Goal: Information Seeking & Learning: Find specific fact

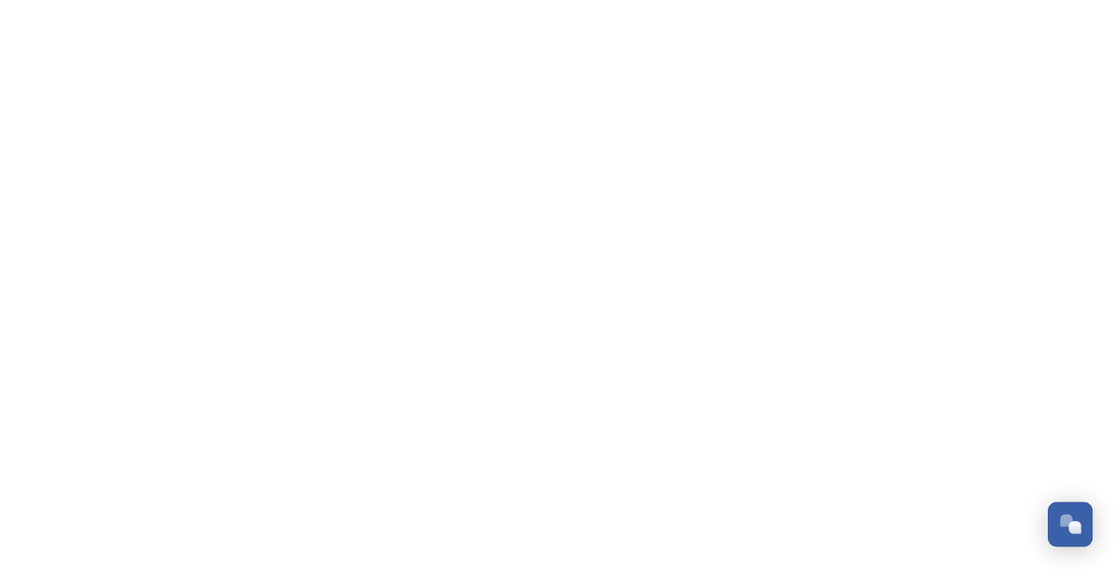
scroll to position [1440, 0]
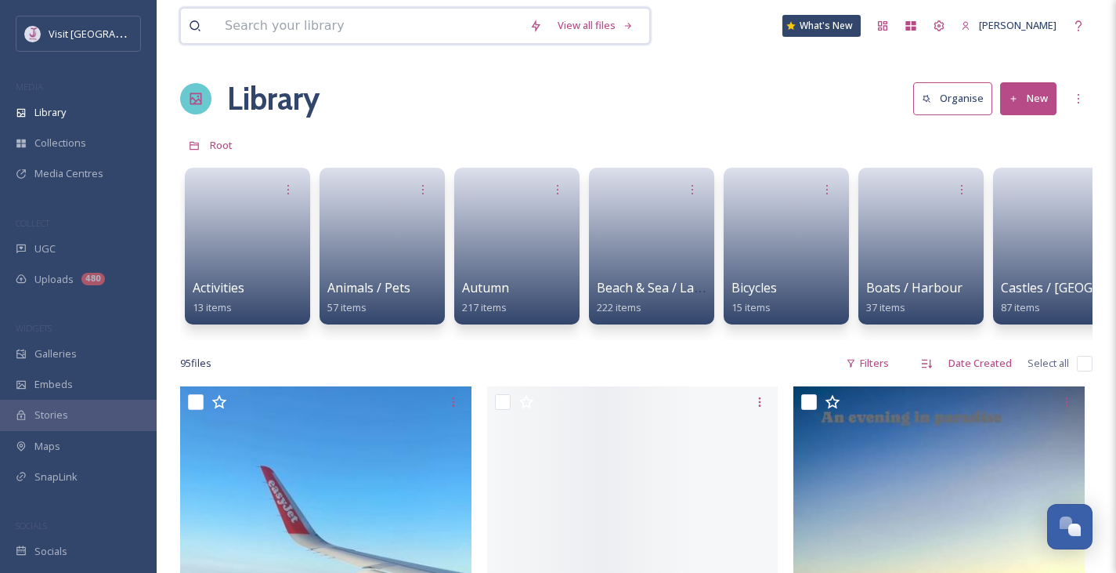
click at [301, 19] on input at bounding box center [369, 26] width 305 height 34
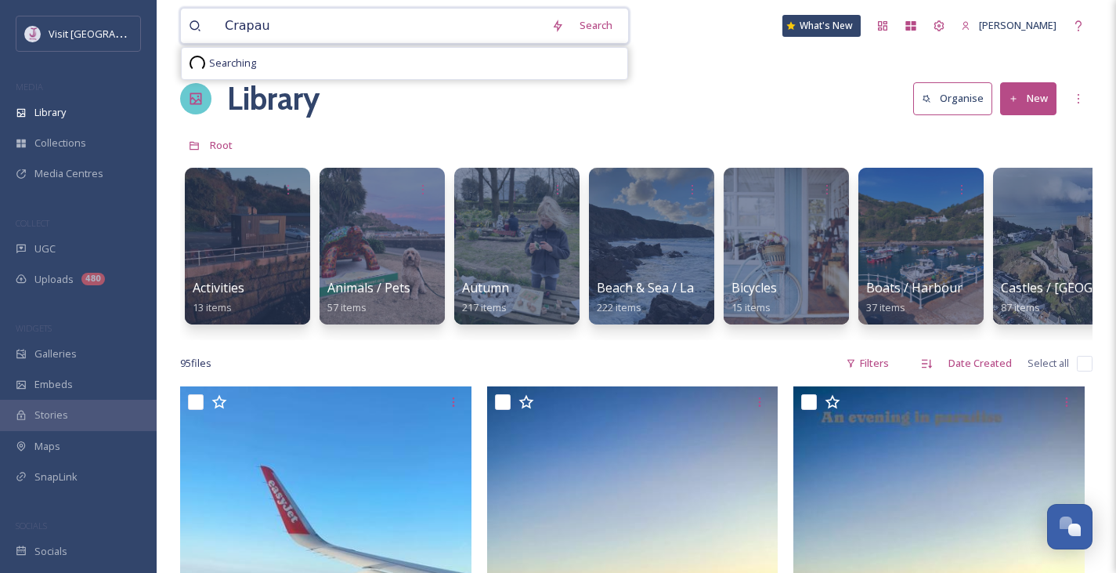
type input "Crapaud"
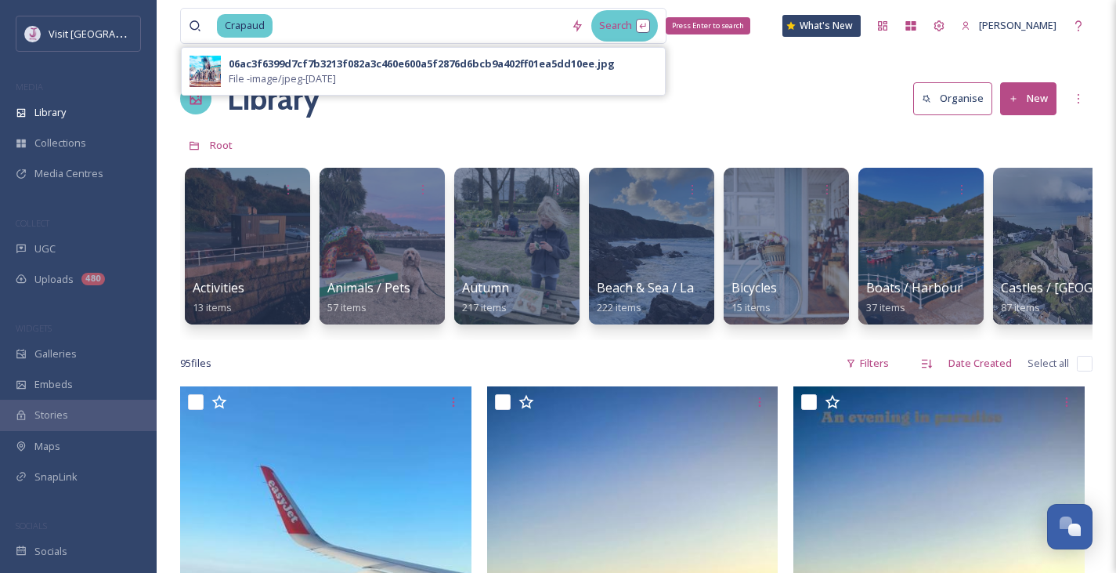
click at [636, 24] on div "Search Press Enter to search" at bounding box center [624, 25] width 67 height 31
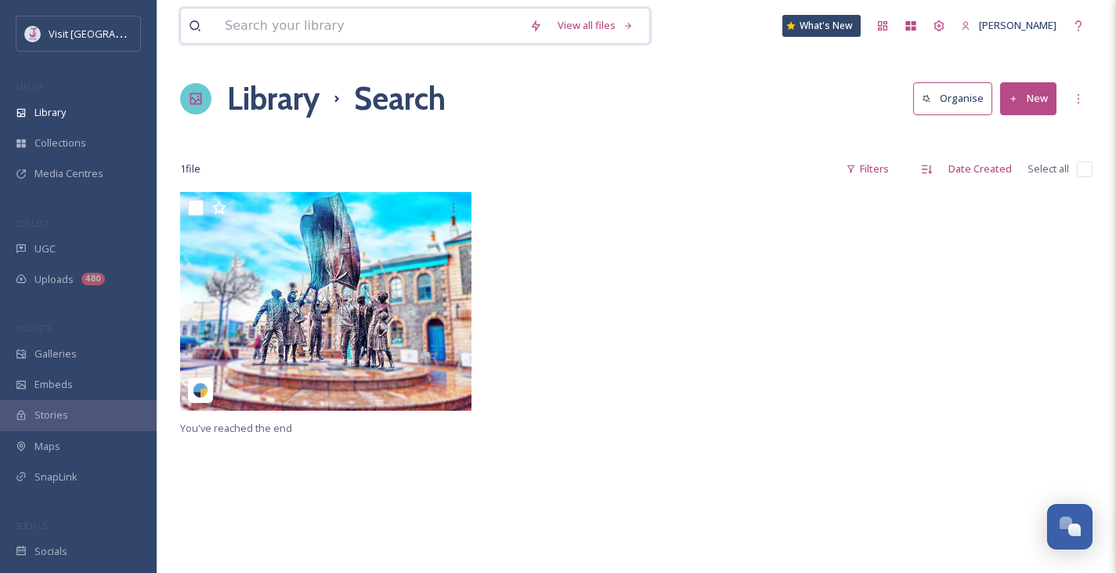
click at [374, 24] on input at bounding box center [369, 26] width 305 height 34
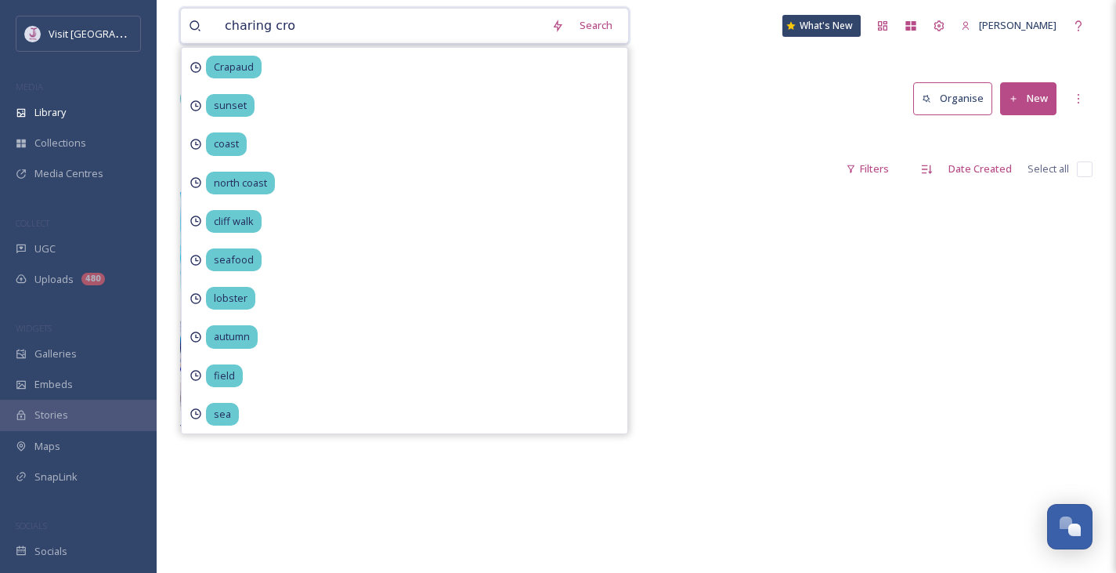
type input "charing cros"
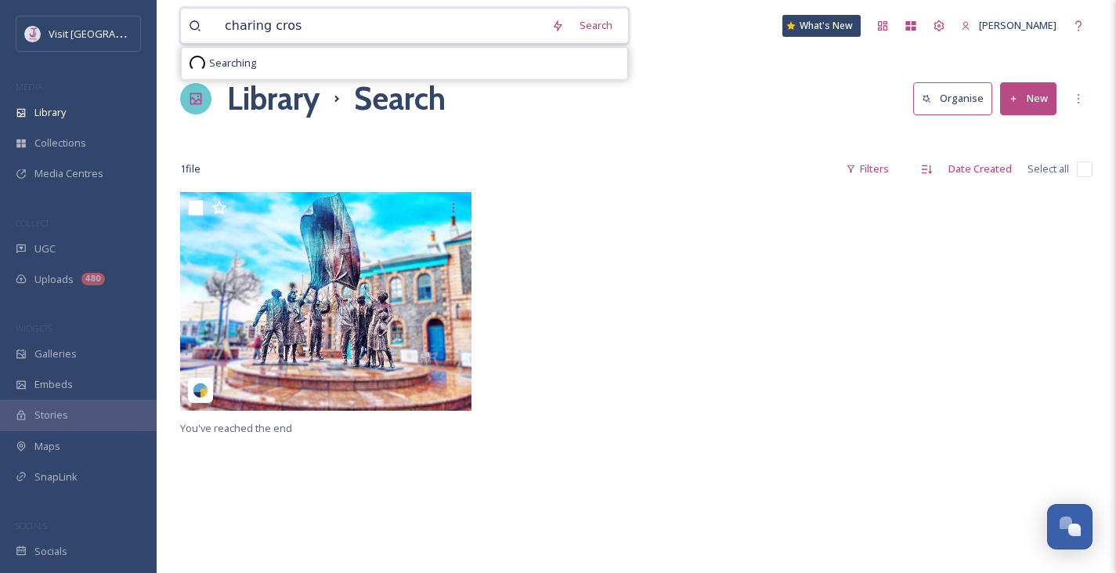
type input "charing cross"
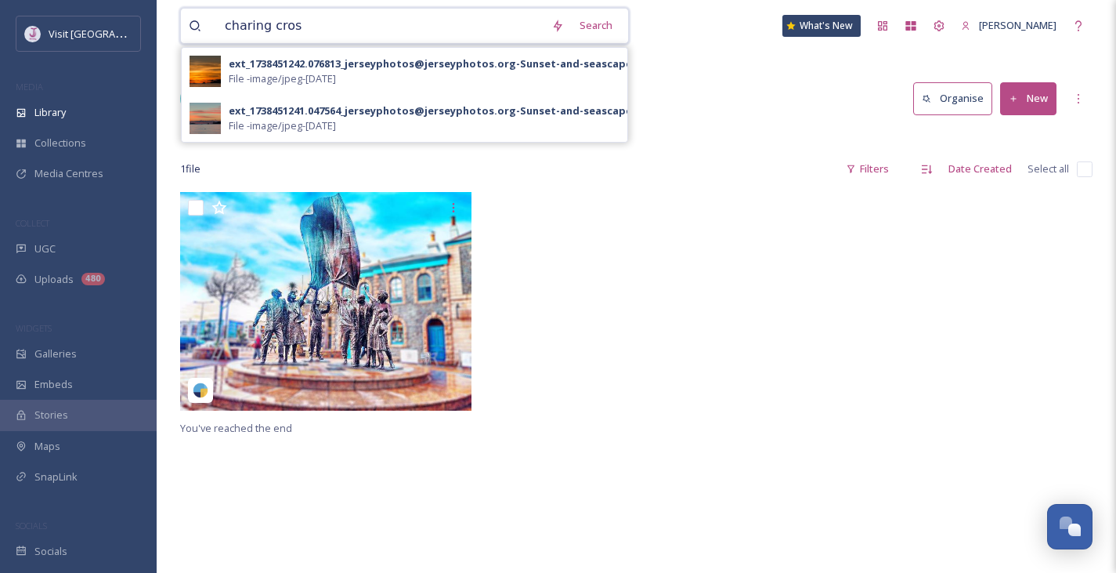
type input "charing cross"
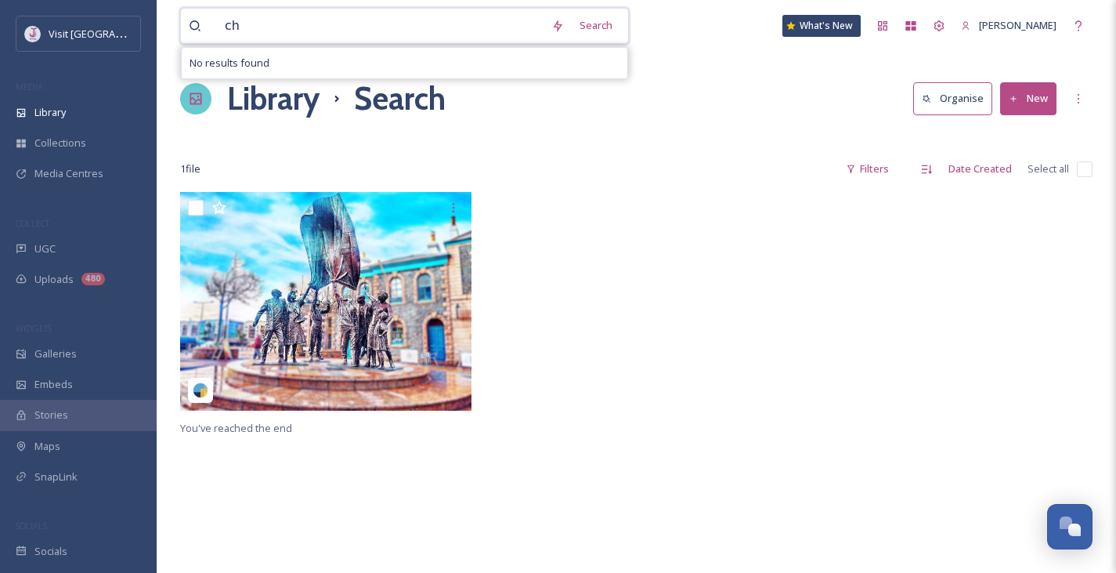
type input "c"
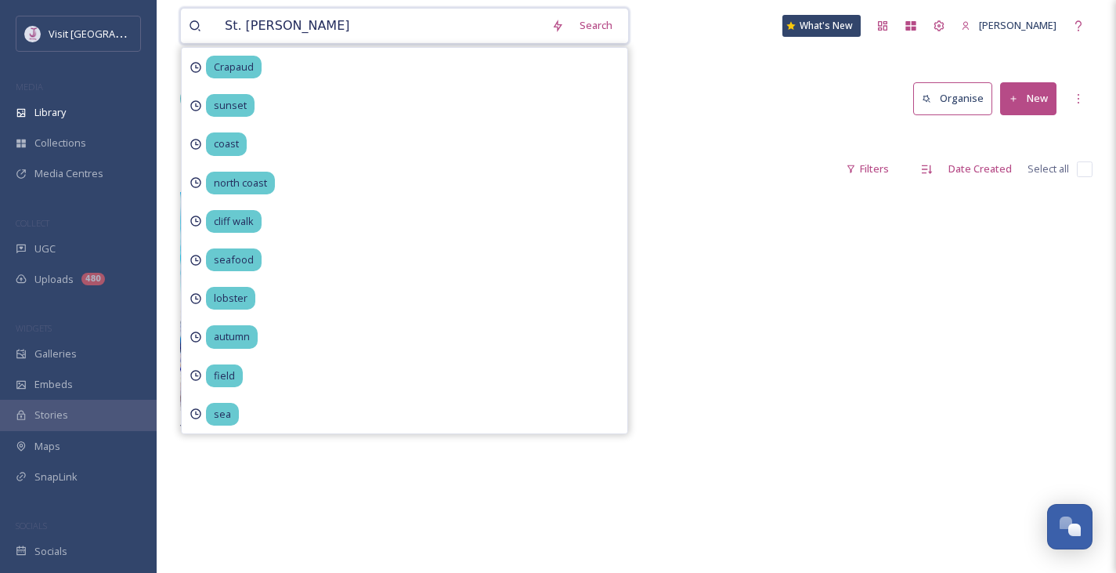
type input "St. Helier"
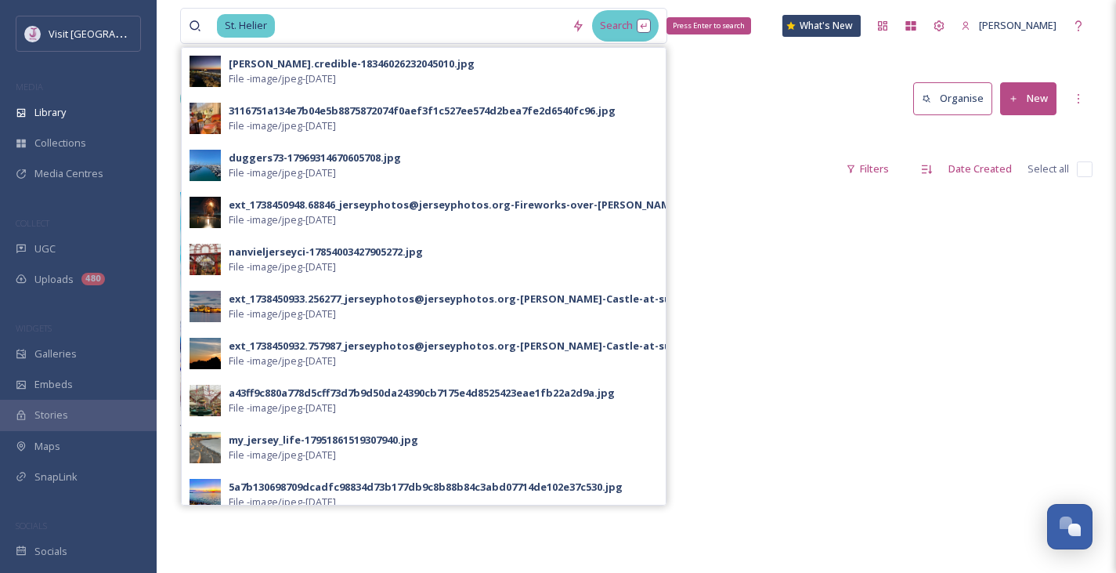
click at [649, 29] on div "Search Press Enter to search" at bounding box center [625, 25] width 67 height 31
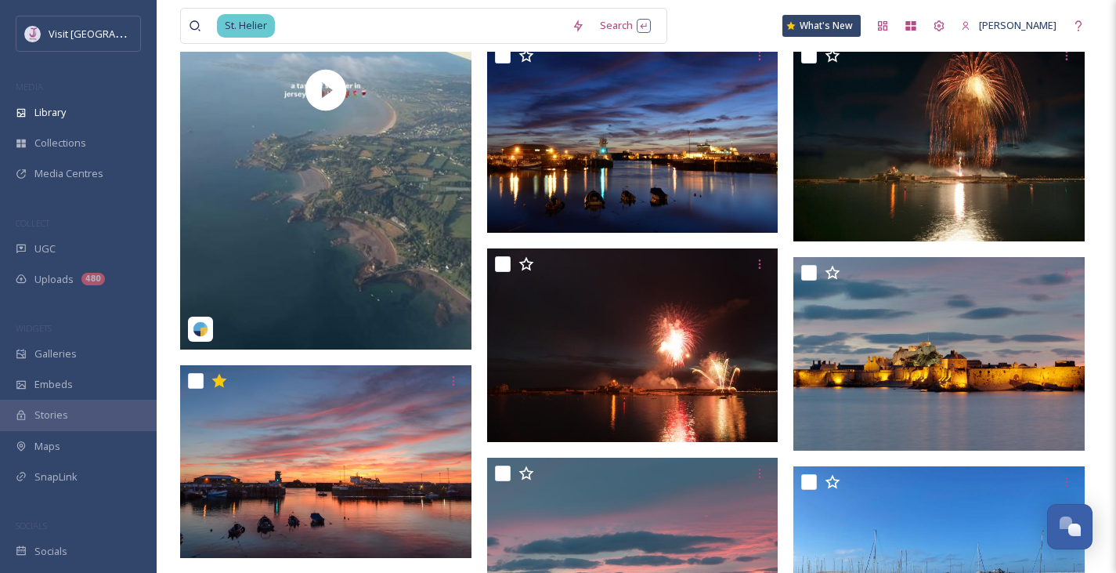
scroll to position [307, 0]
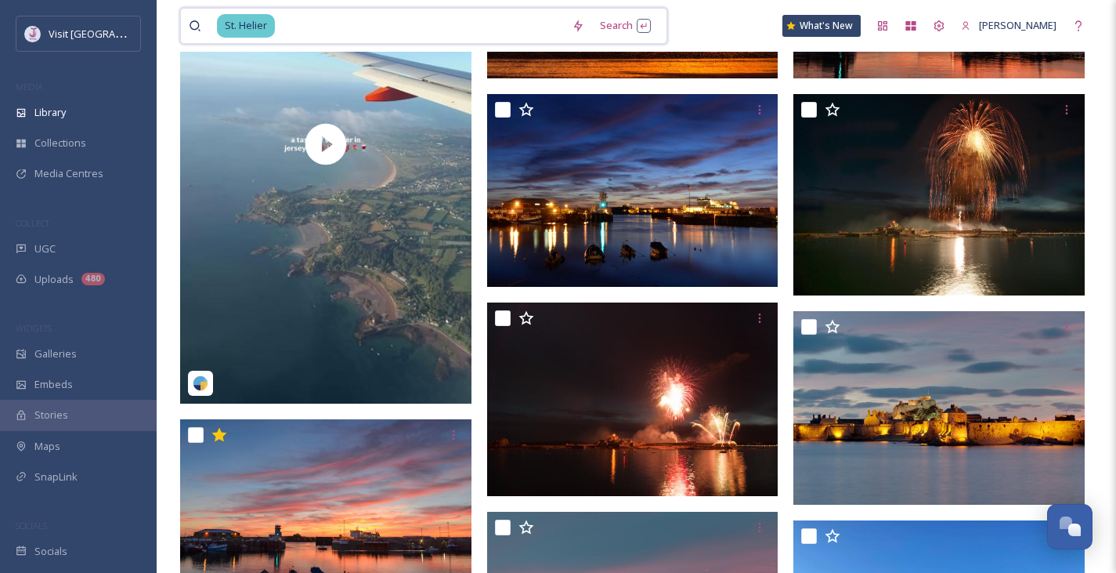
click at [331, 22] on input at bounding box center [419, 26] width 287 height 34
type input "="
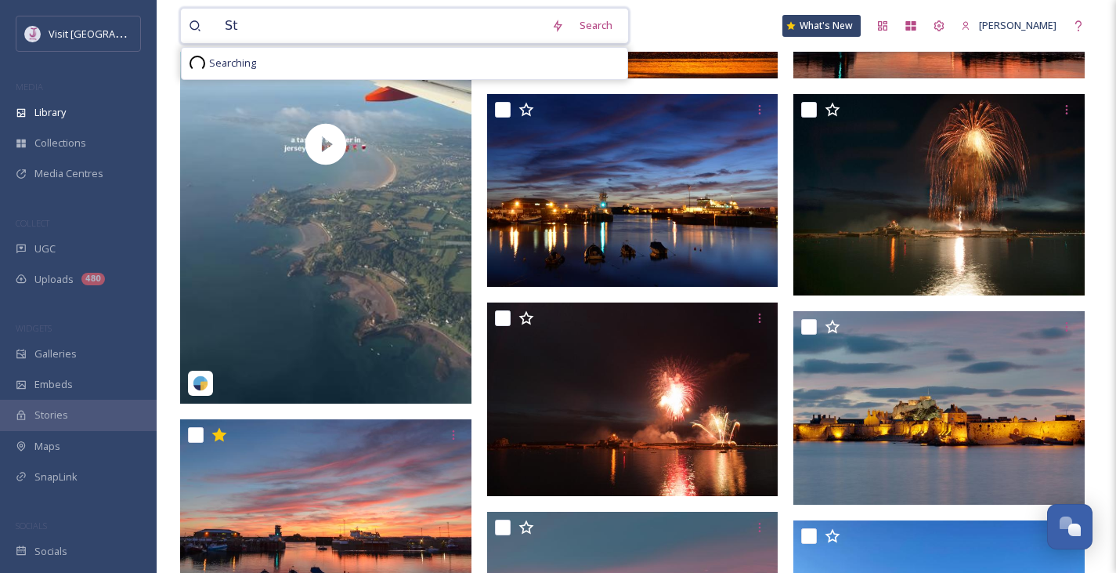
type input "S"
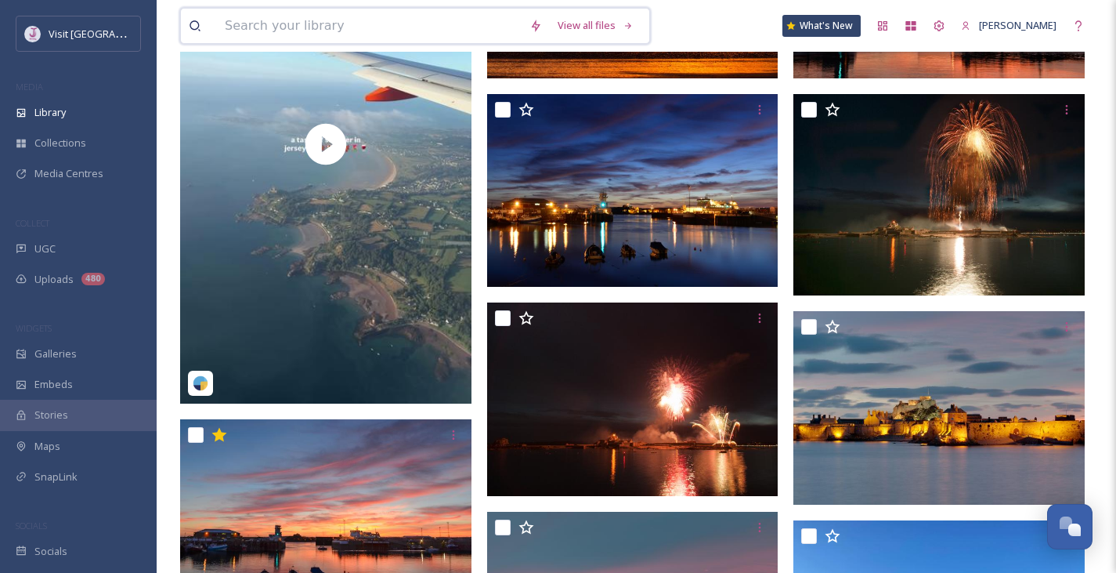
type input "y"
type input "town"
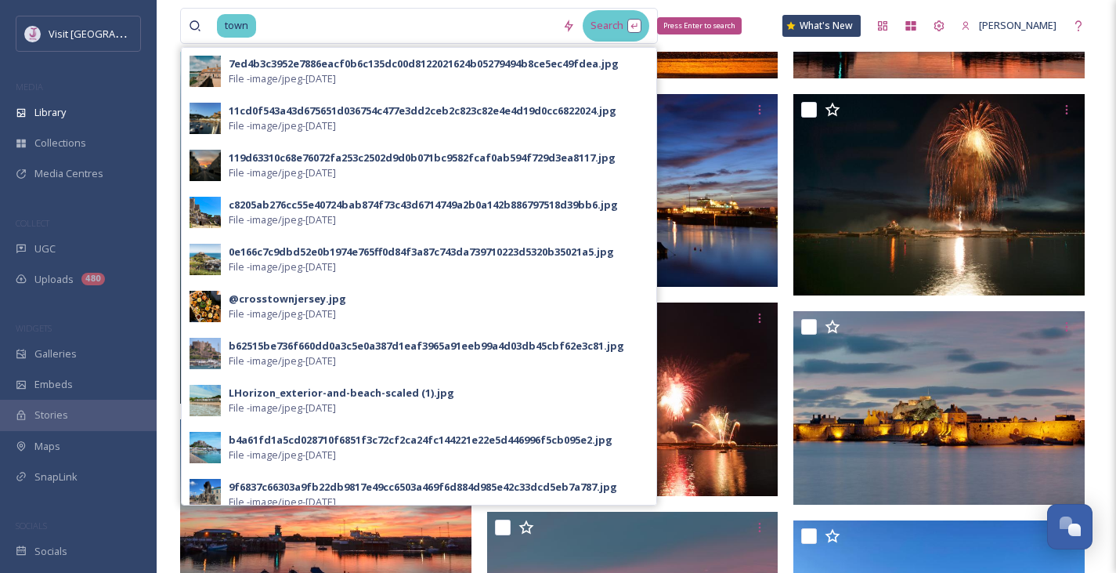
click at [627, 29] on div "Search Press Enter to search" at bounding box center [616, 25] width 67 height 31
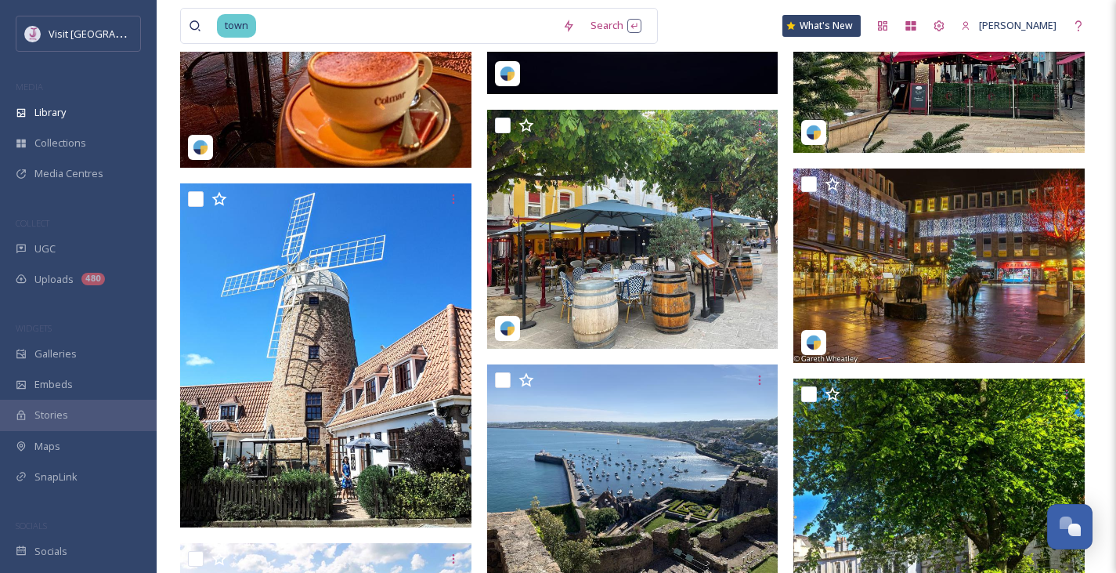
scroll to position [2393, 0]
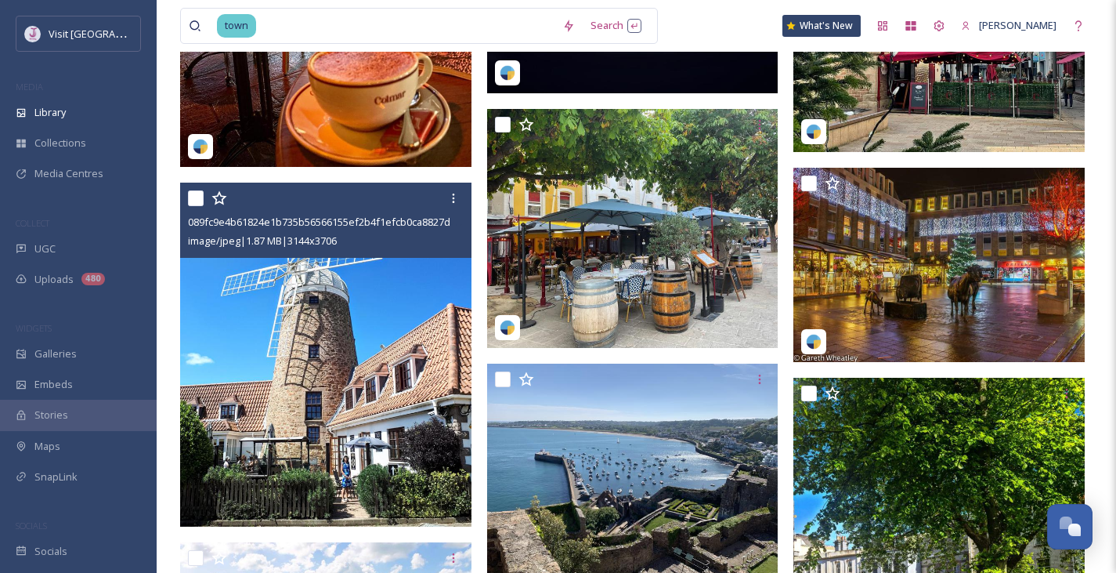
click at [280, 350] on img at bounding box center [325, 353] width 291 height 343
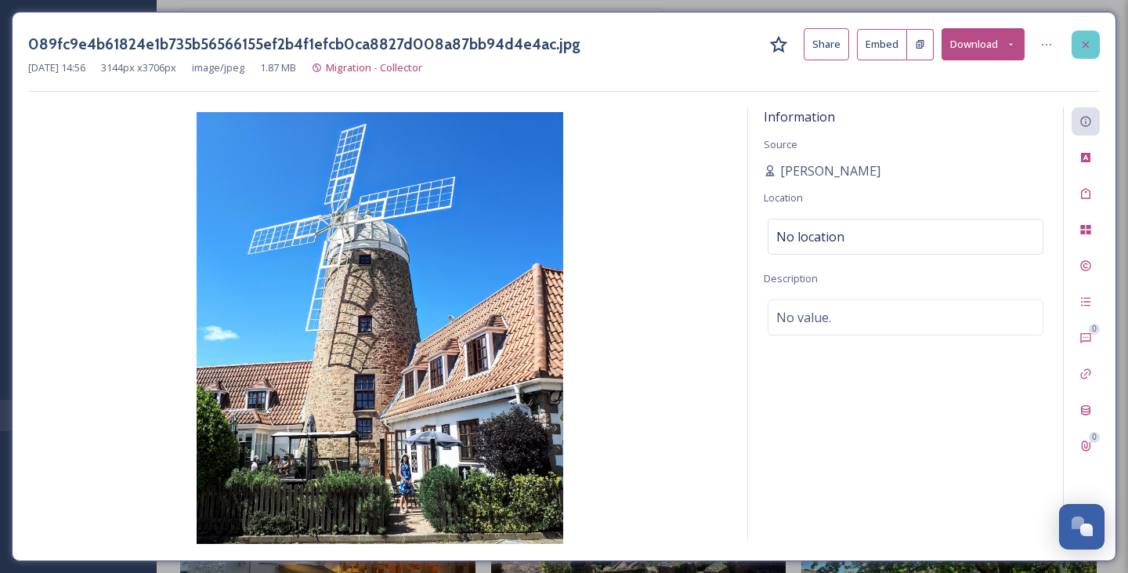
click at [1091, 43] on icon at bounding box center [1085, 44] width 13 height 13
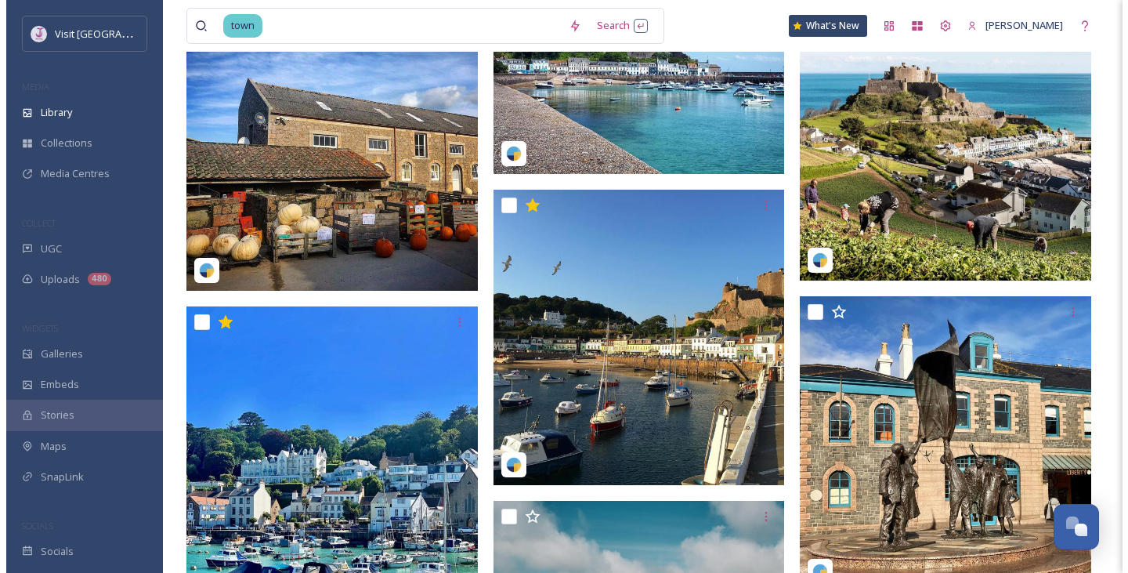
scroll to position [4728, 0]
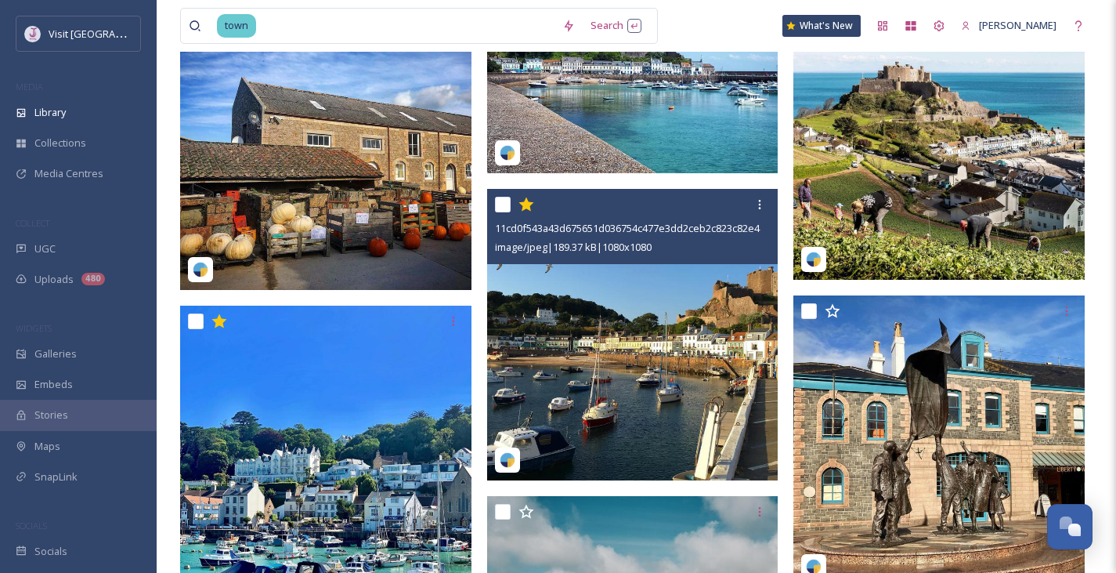
click at [632, 299] on img at bounding box center [632, 334] width 291 height 291
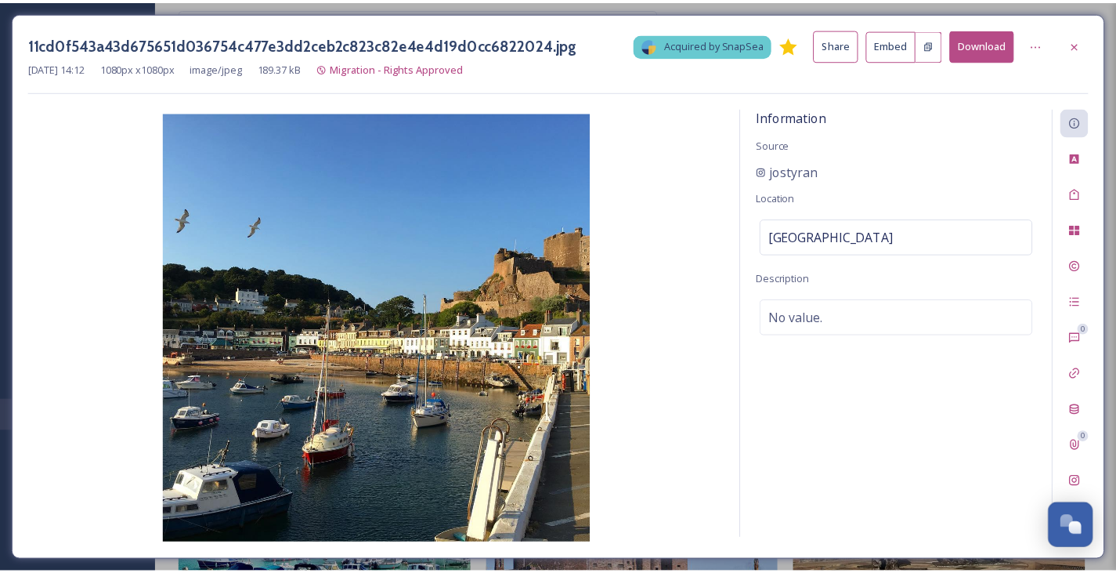
scroll to position [4731, 0]
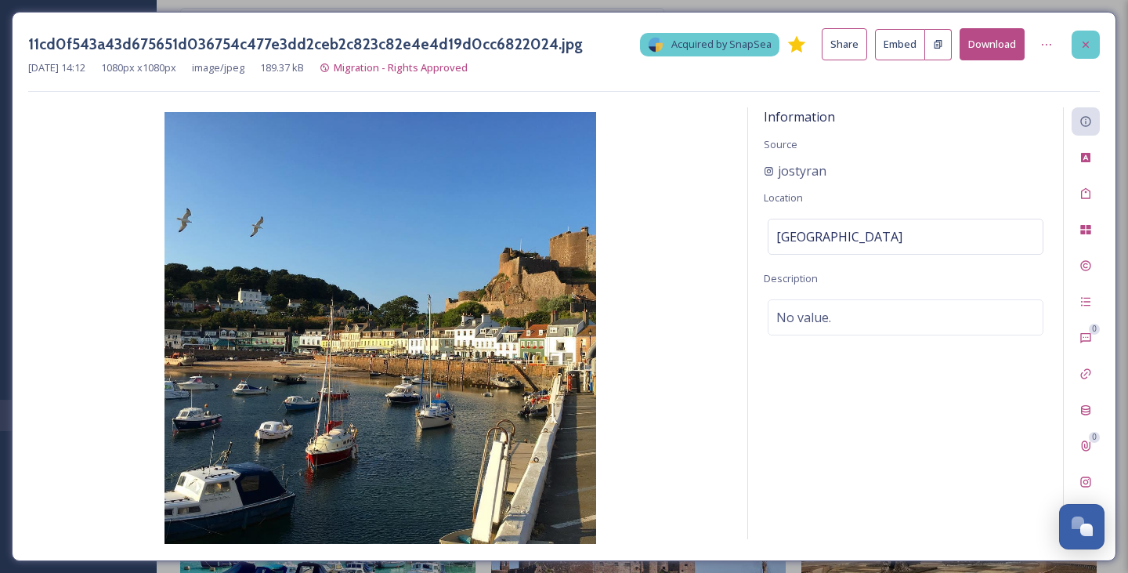
click at [1082, 40] on icon at bounding box center [1085, 44] width 13 height 13
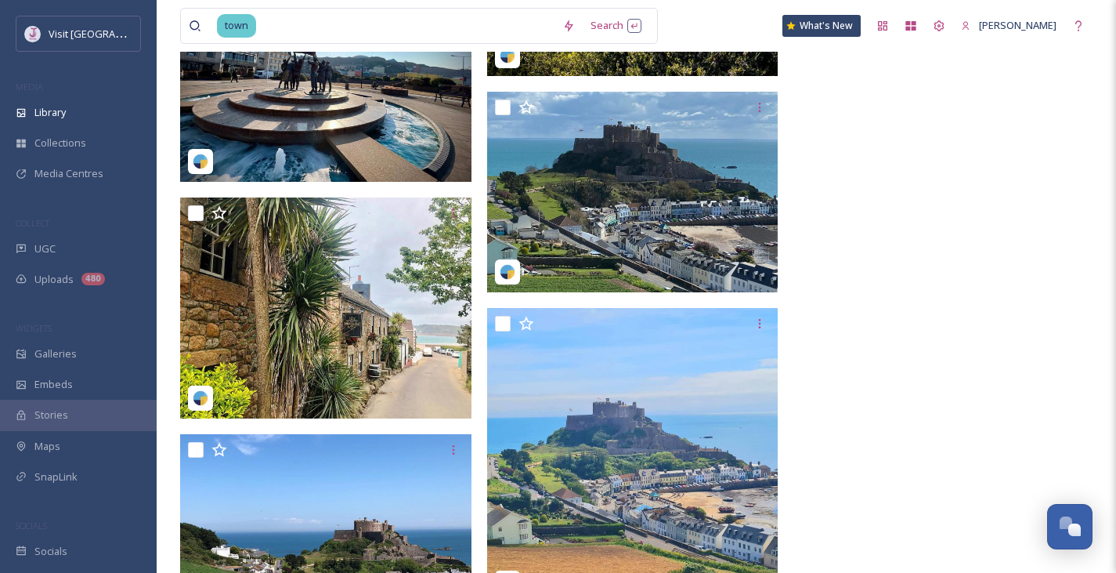
scroll to position [9526, 0]
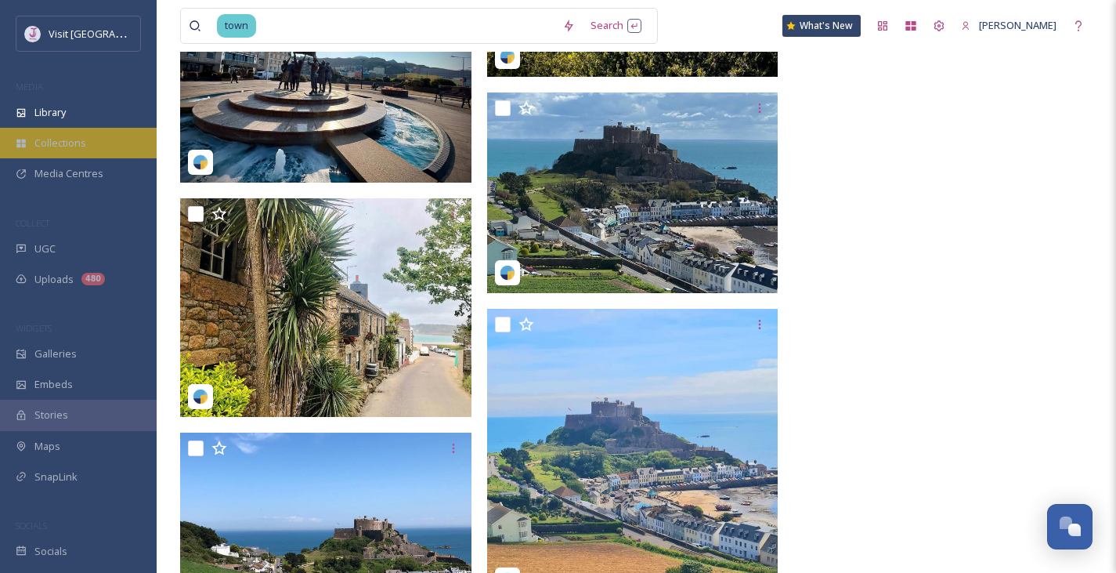
click at [71, 129] on div "Collections" at bounding box center [78, 143] width 157 height 31
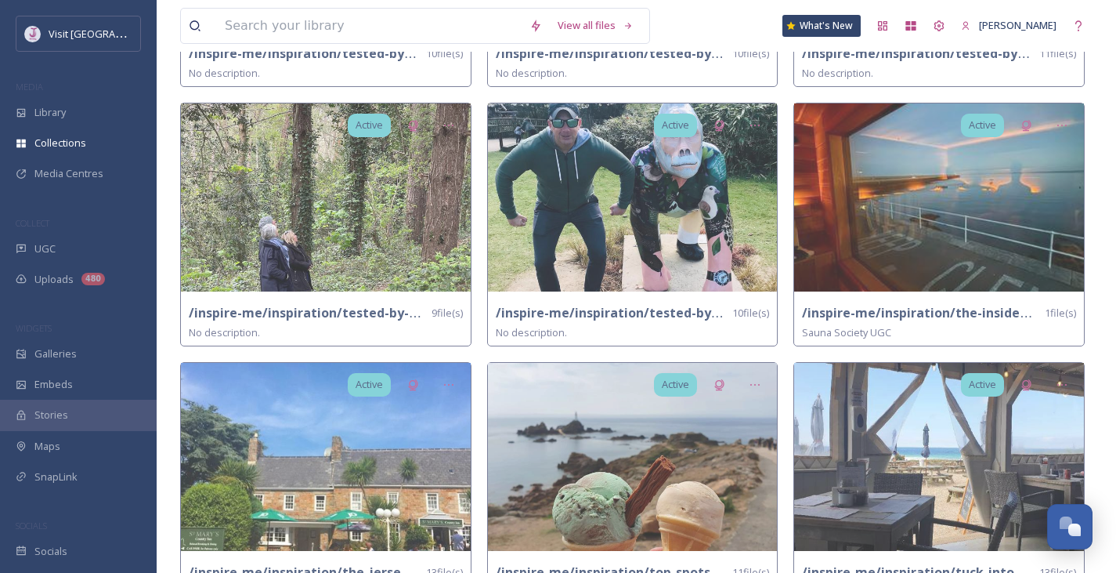
scroll to position [2644, 0]
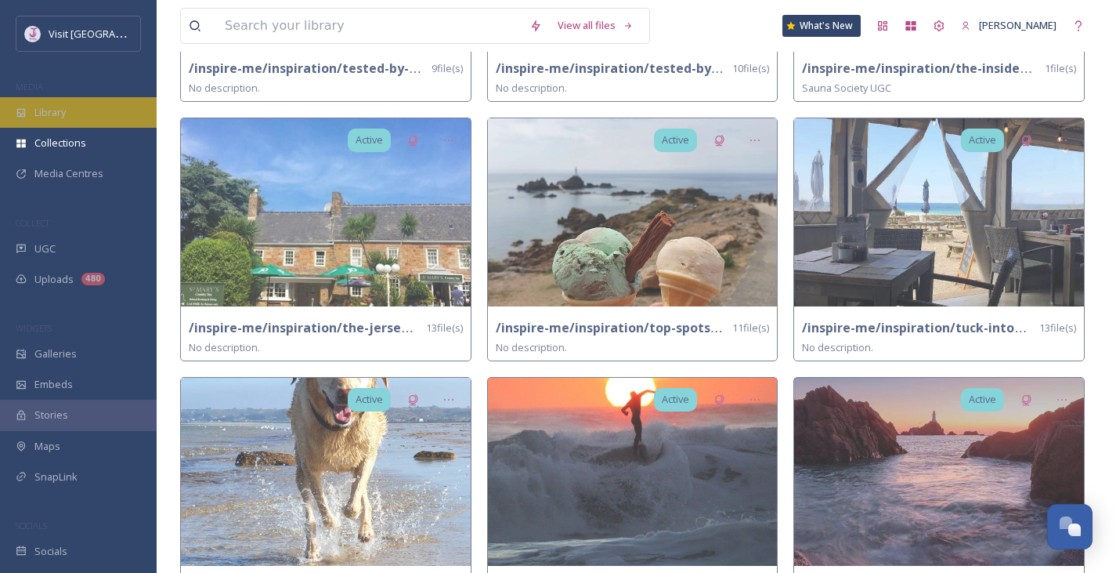
click at [53, 120] on div "Library" at bounding box center [78, 112] width 157 height 31
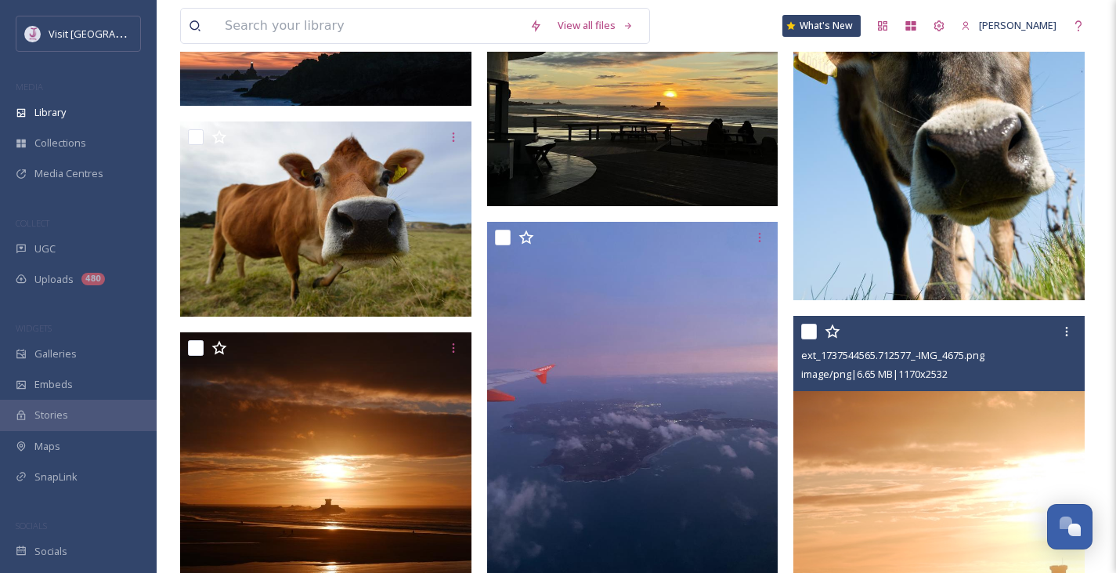
scroll to position [7657, 0]
